Goal: Complete application form

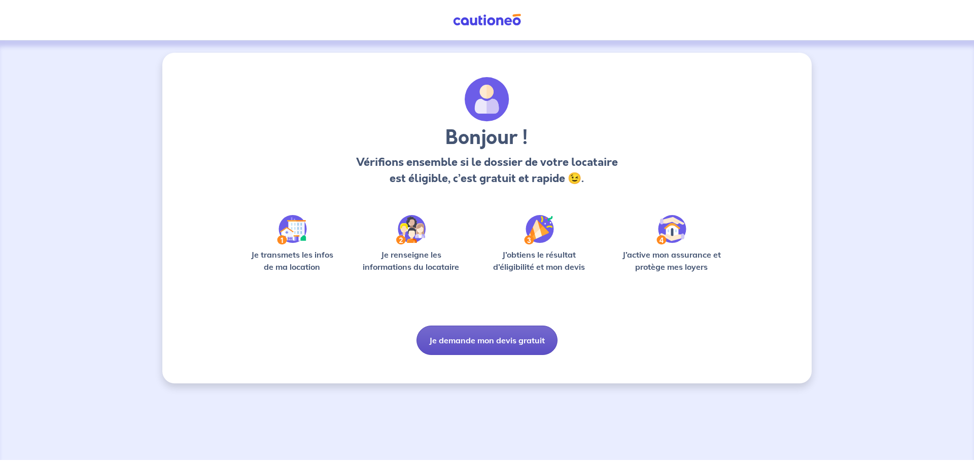
click at [503, 343] on button "Je demande mon devis gratuit" at bounding box center [486, 340] width 141 height 29
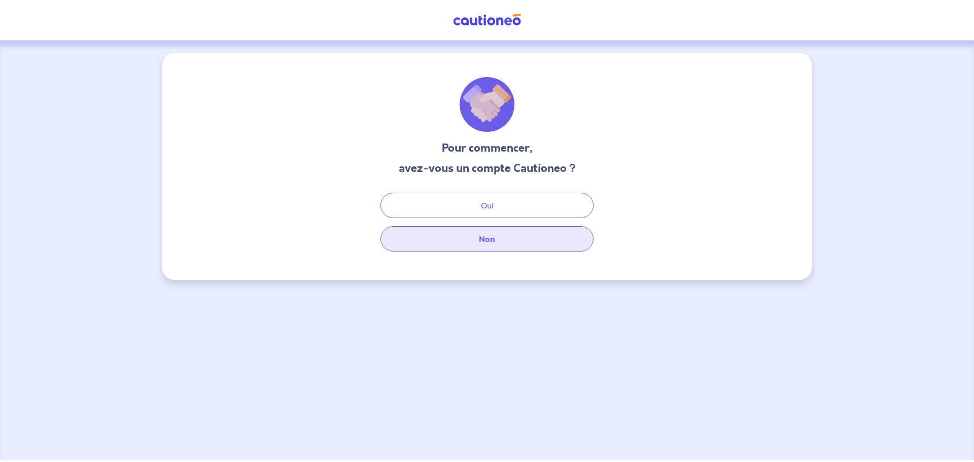
click at [485, 238] on button "Non" at bounding box center [486, 238] width 213 height 25
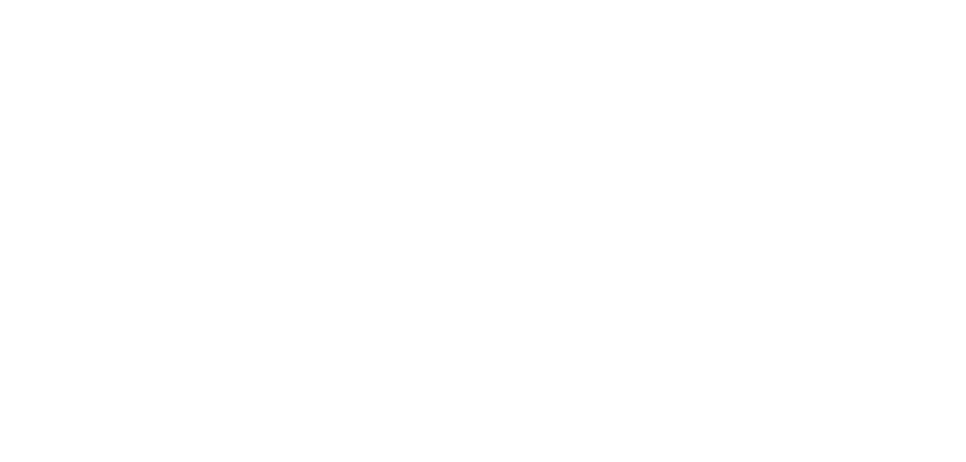
select select "FR"
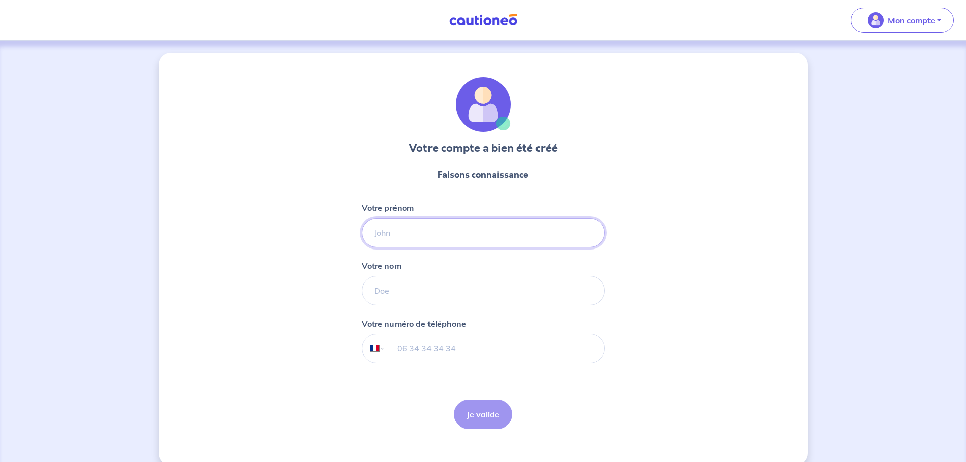
click at [438, 233] on input "Votre prénom" at bounding box center [484, 232] width 244 height 29
type input "[PERSON_NAME]"
click at [435, 287] on input "Votre nom" at bounding box center [484, 290] width 244 height 29
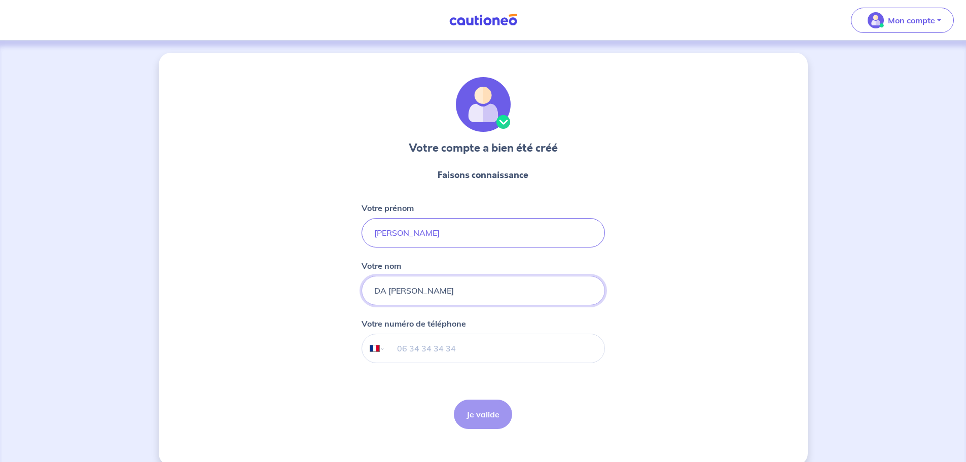
type input "DA [PERSON_NAME]"
click at [470, 350] on input "tel" at bounding box center [494, 348] width 219 height 28
type input "06 25 21 52 36"
click at [475, 415] on button "Je valide" at bounding box center [483, 414] width 58 height 29
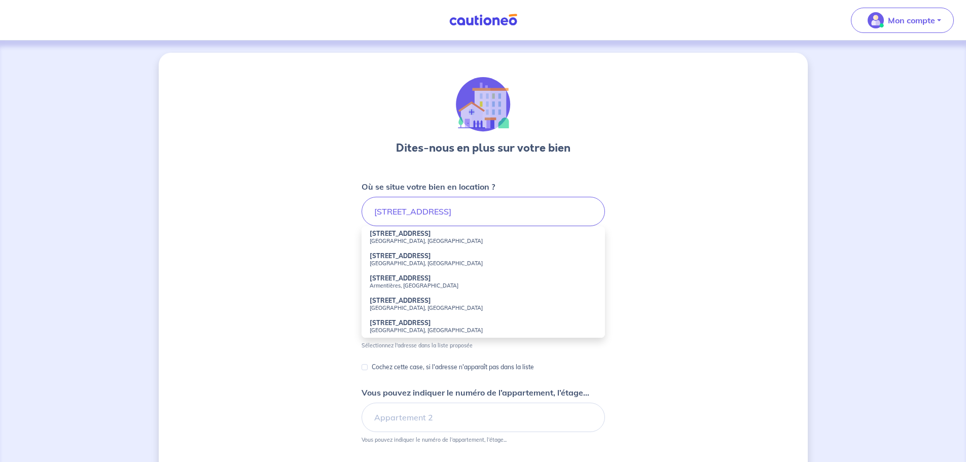
click at [419, 232] on strong "[STREET_ADDRESS]" at bounding box center [400, 234] width 61 height 8
type input "[STREET_ADDRESS]"
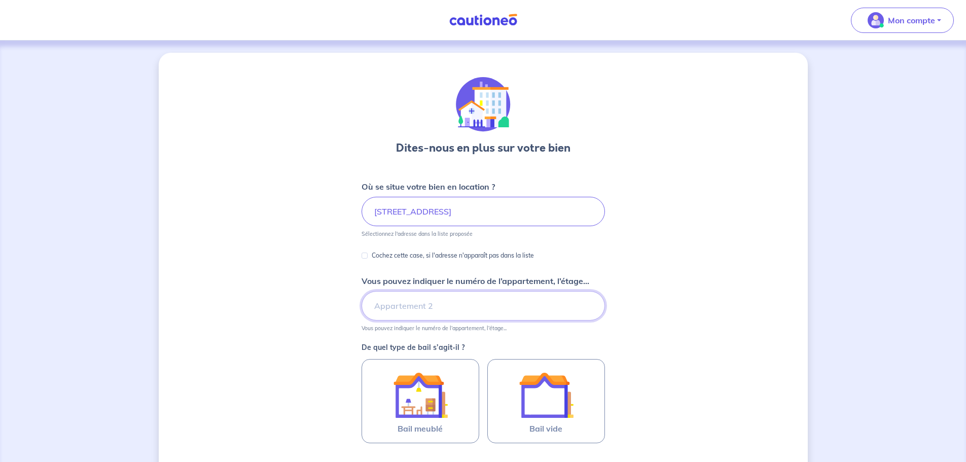
click at [492, 309] on input "Vous pouvez indiquer le numéro de l’appartement, l’étage..." at bounding box center [484, 305] width 244 height 29
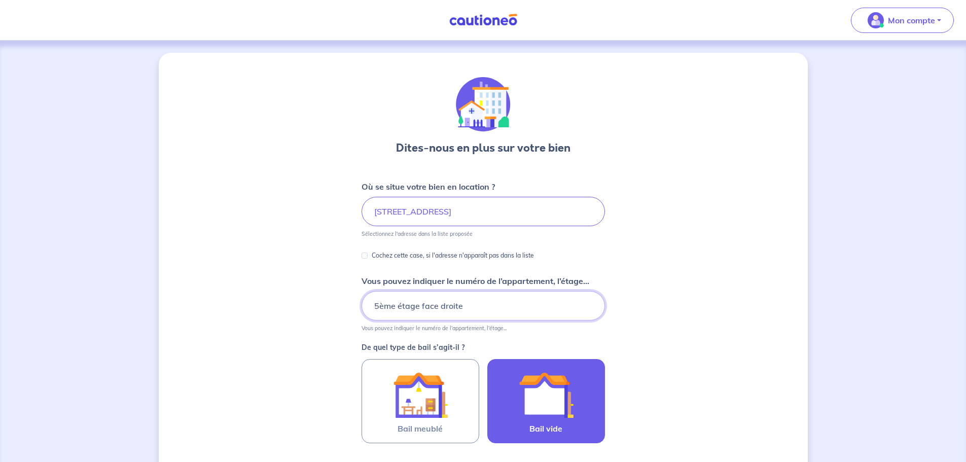
type input "5ème étage face droite"
click at [541, 402] on img at bounding box center [546, 395] width 55 height 55
click at [0, 0] on input "Bail vide" at bounding box center [0, 0] width 0 height 0
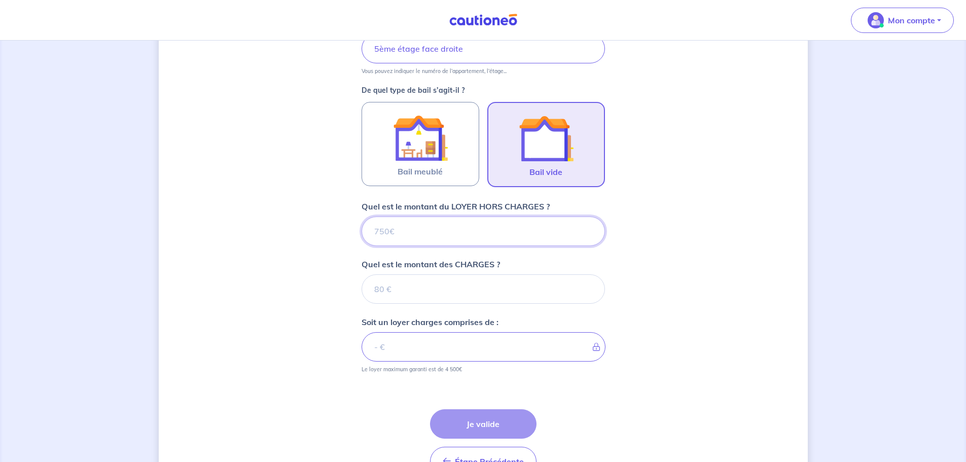
scroll to position [258, 0]
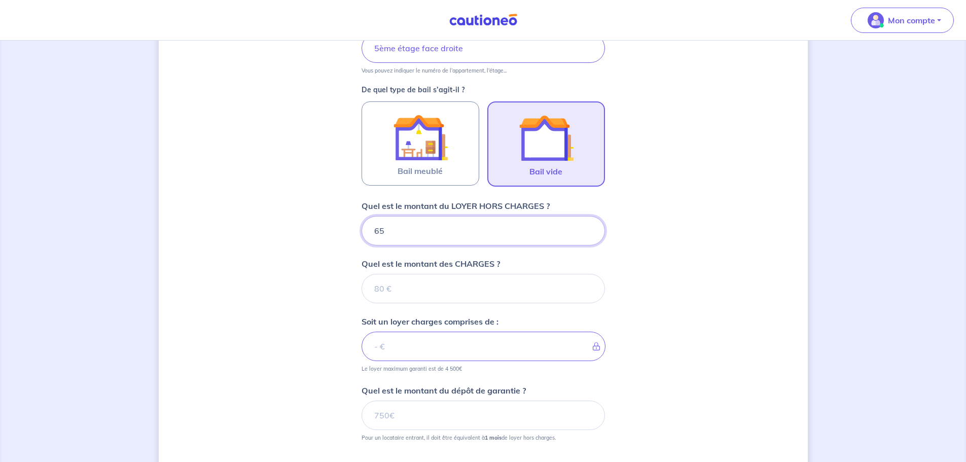
type input "650"
click at [424, 300] on input "Quel est le montant des CHARGES ?" at bounding box center [484, 288] width 244 height 29
type input "150"
type input "800"
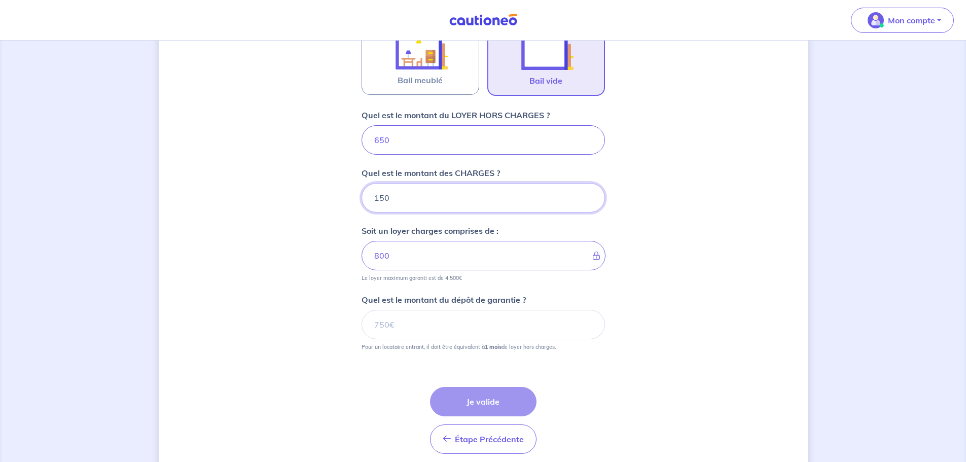
scroll to position [359, 0]
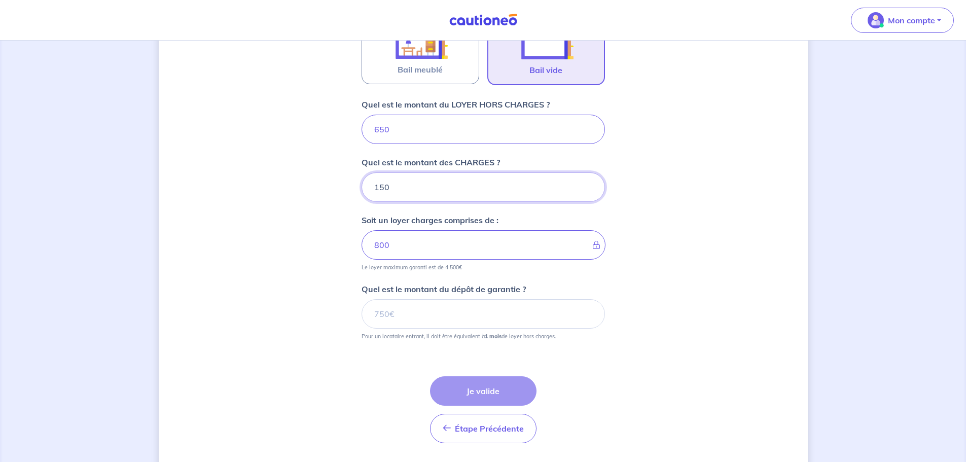
type input "150"
click at [420, 314] on input "Quel est le montant du dépôt de garantie ?" at bounding box center [484, 313] width 244 height 29
type input "650"
click at [496, 394] on button "Je valide" at bounding box center [483, 390] width 107 height 29
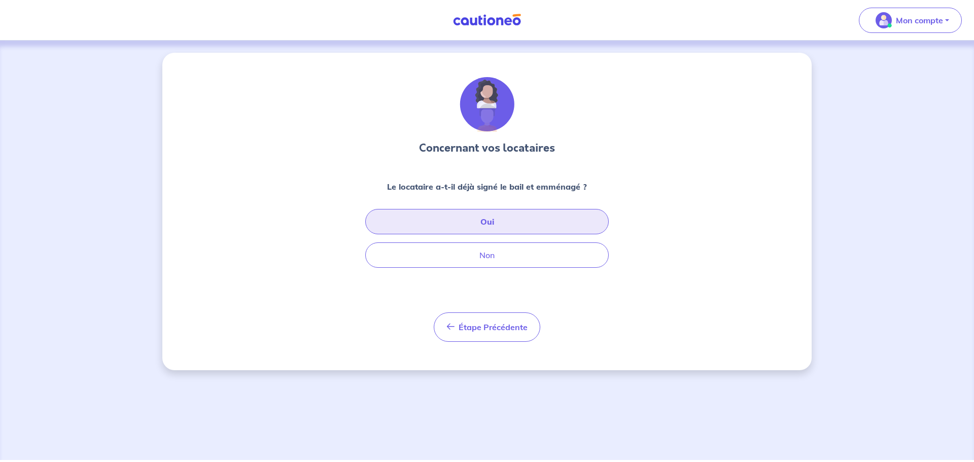
click at [481, 221] on button "Oui" at bounding box center [487, 221] width 244 height 25
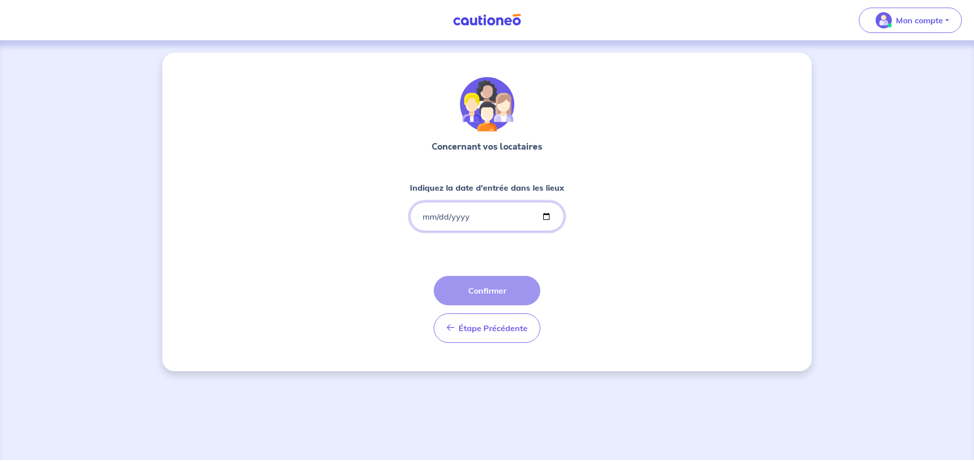
click at [430, 217] on input "Indiquez la date d'entrée dans les lieux" at bounding box center [487, 216] width 154 height 29
click at [424, 215] on input "Indiquez la date d'entrée dans les lieux" at bounding box center [487, 216] width 154 height 29
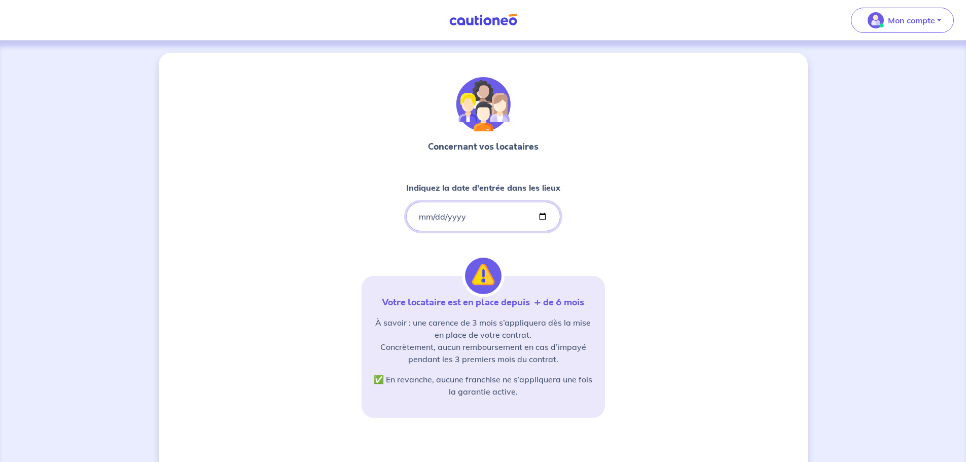
type input "[PHONE_NUMBER]"
type input "[DATE]"
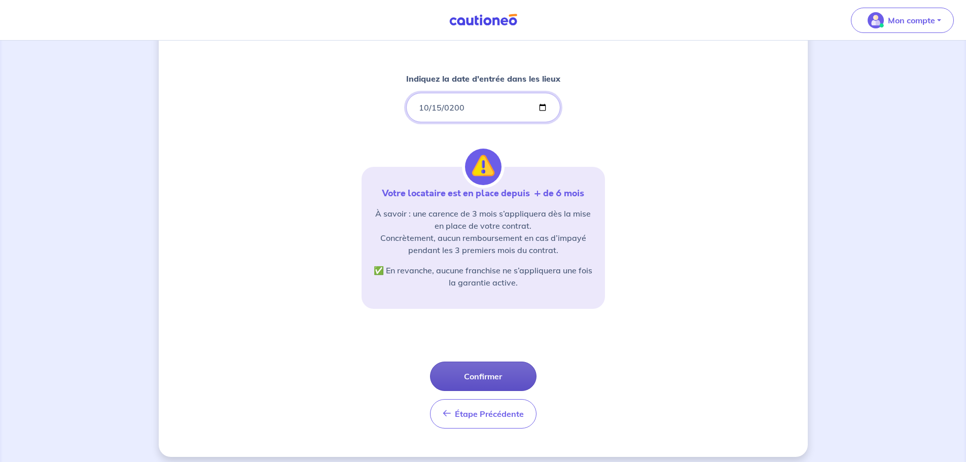
scroll to position [116, 0]
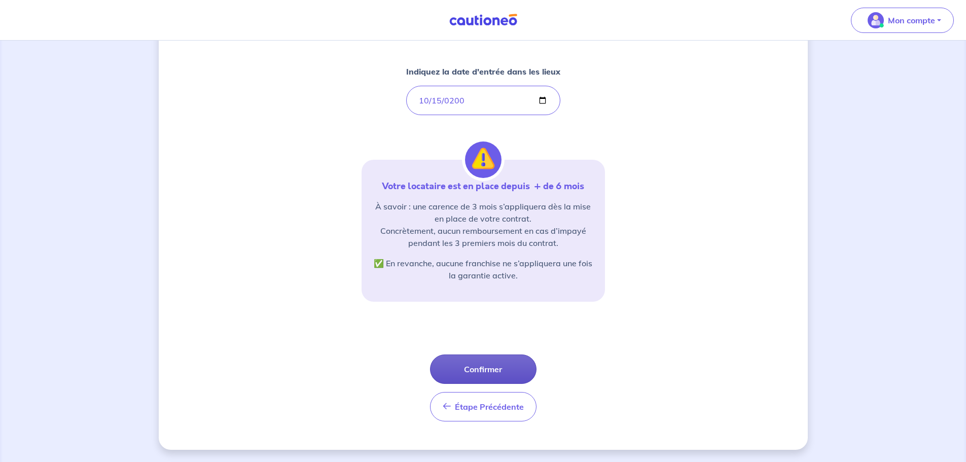
click at [486, 376] on button "Confirmer" at bounding box center [483, 369] width 107 height 29
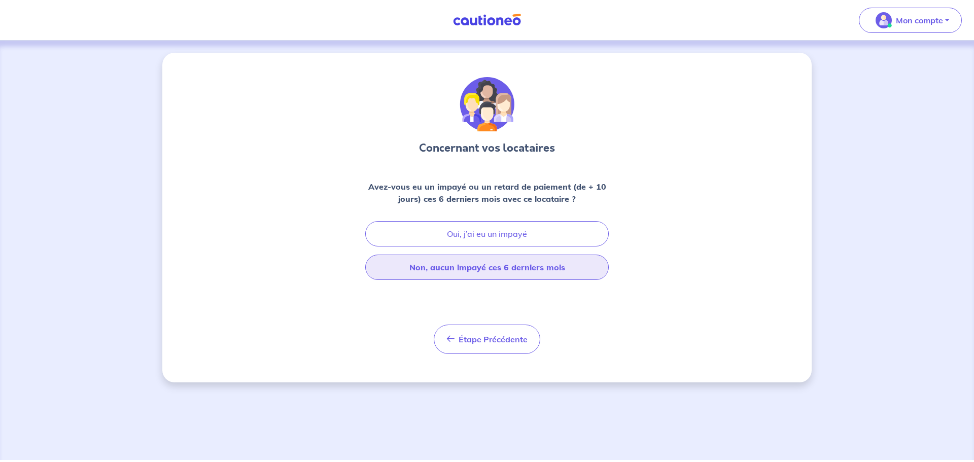
click at [490, 274] on button "Non, aucun impayé ces 6 derniers mois" at bounding box center [487, 267] width 244 height 25
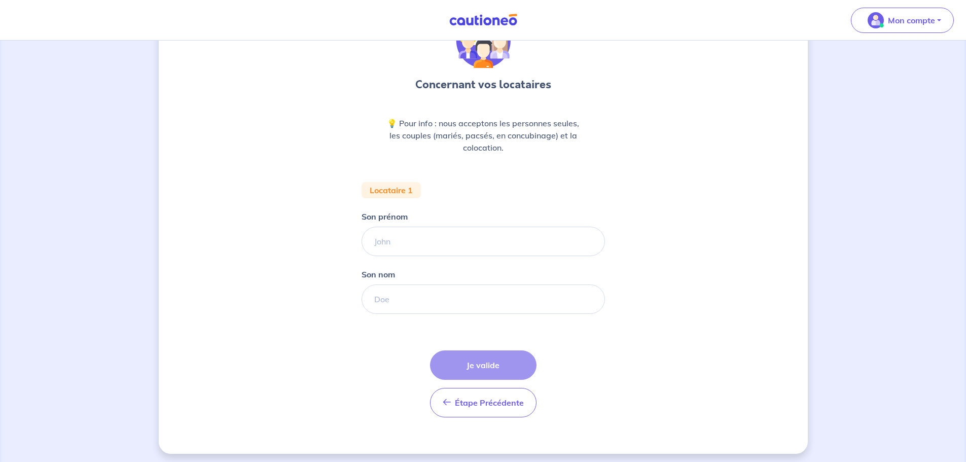
scroll to position [67, 0]
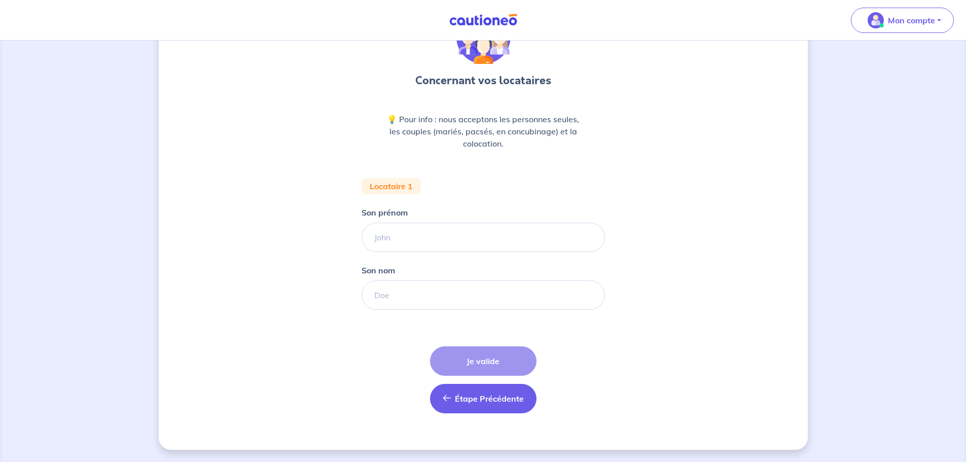
click at [481, 399] on span "Étape Précédente" at bounding box center [489, 399] width 69 height 10
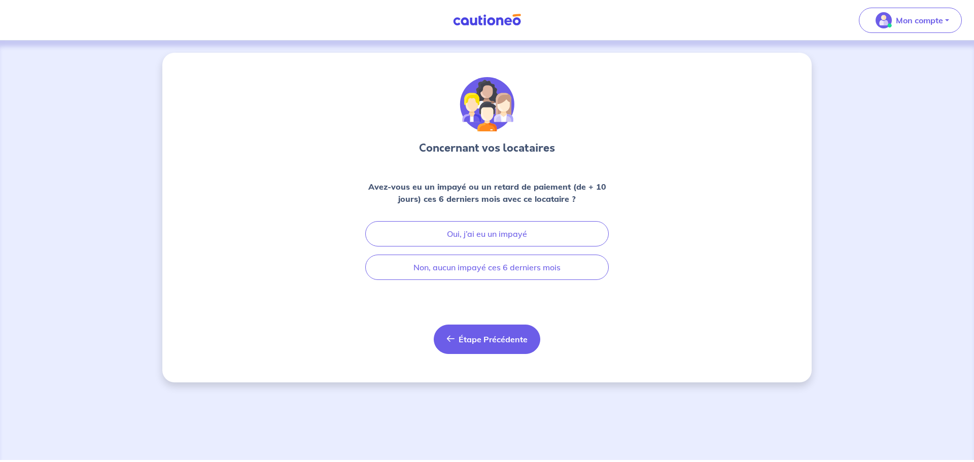
click at [469, 337] on span "Étape Précédente" at bounding box center [493, 339] width 69 height 10
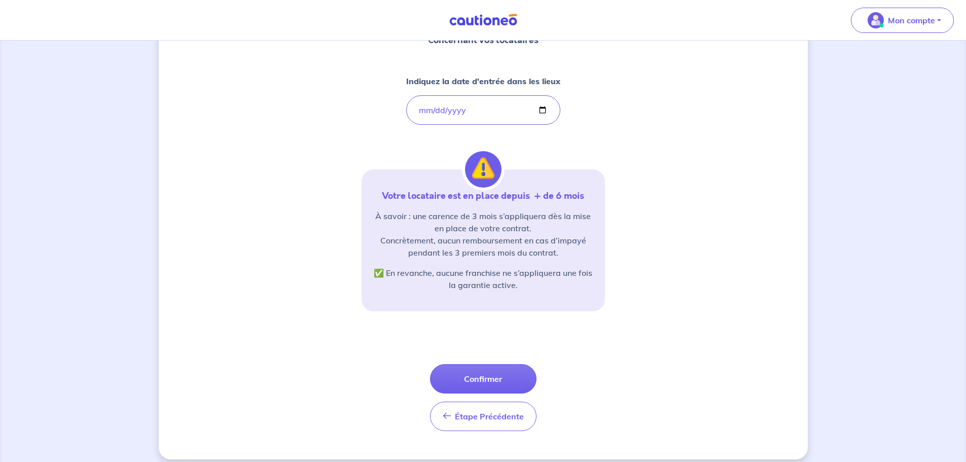
scroll to position [116, 0]
